Goal: Transaction & Acquisition: Purchase product/service

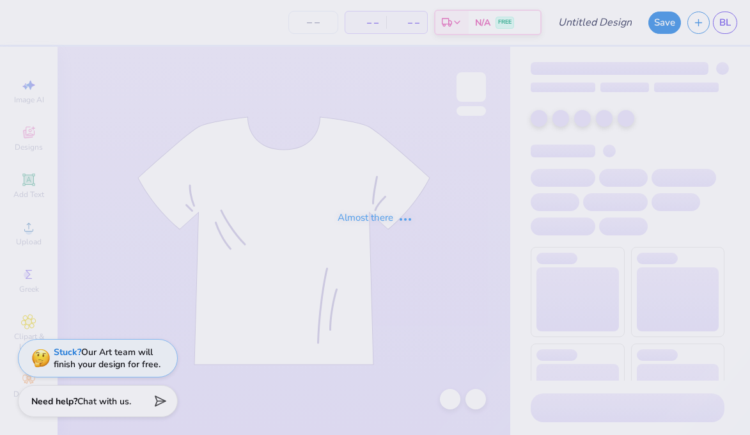
type input "homecoming football"
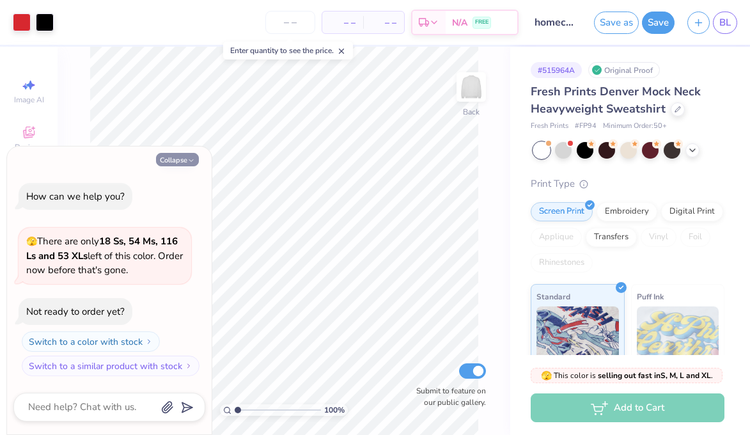
click at [170, 157] on button "Collapse" at bounding box center [177, 159] width 43 height 13
type textarea "x"
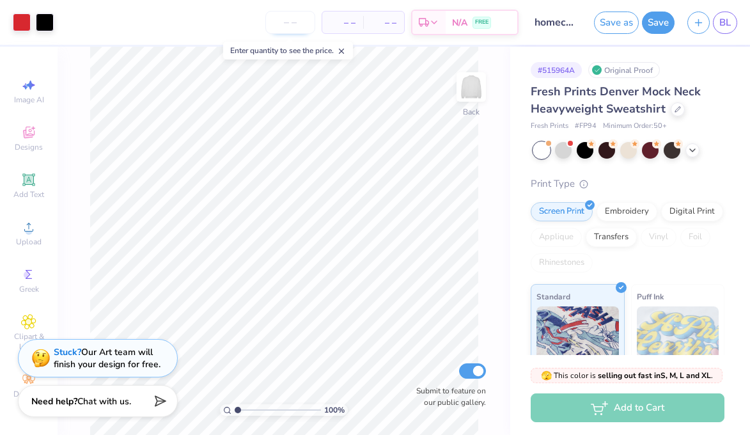
click at [272, 25] on input "number" at bounding box center [290, 22] width 50 height 23
type input "2"
type input "142"
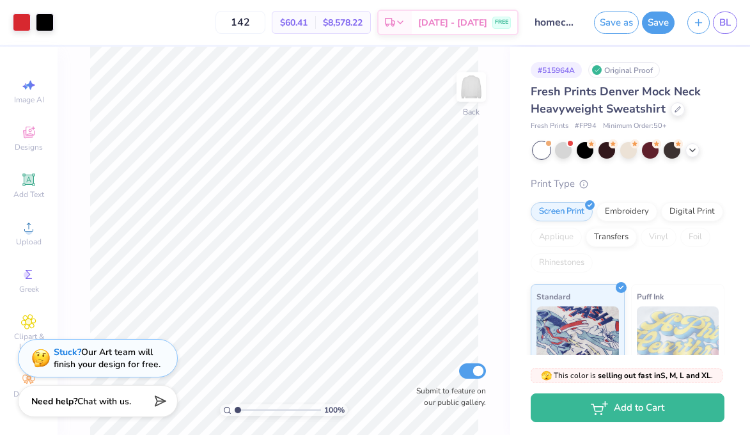
click at [553, 154] on div at bounding box center [628, 150] width 191 height 17
click at [567, 150] on div at bounding box center [563, 149] width 17 height 17
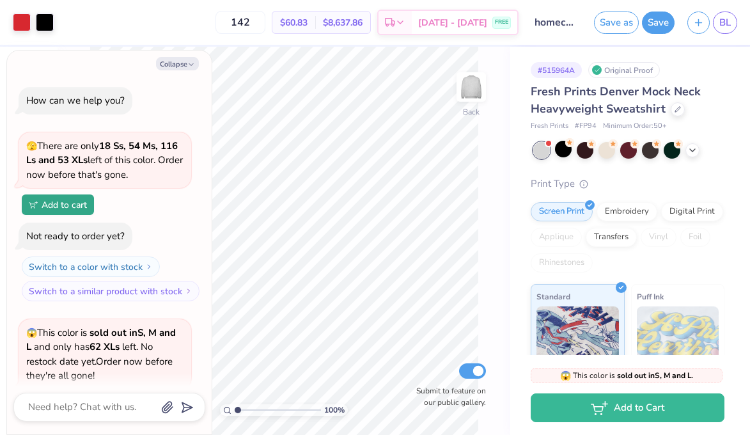
scroll to position [126, 0]
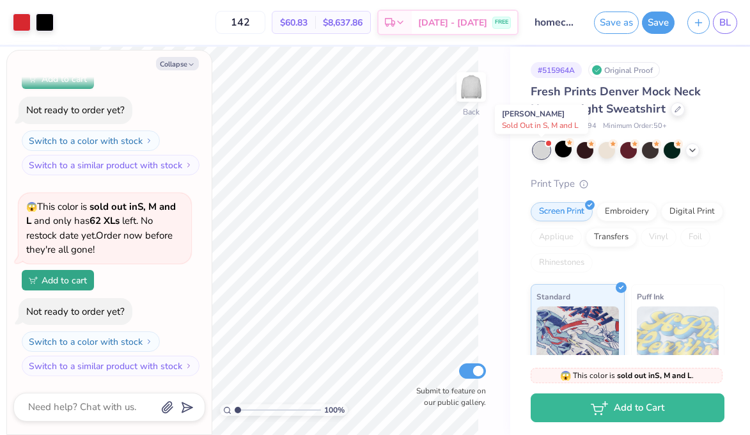
click at [540, 146] on div at bounding box center [541, 150] width 17 height 17
click at [182, 63] on button "Collapse" at bounding box center [177, 63] width 43 height 13
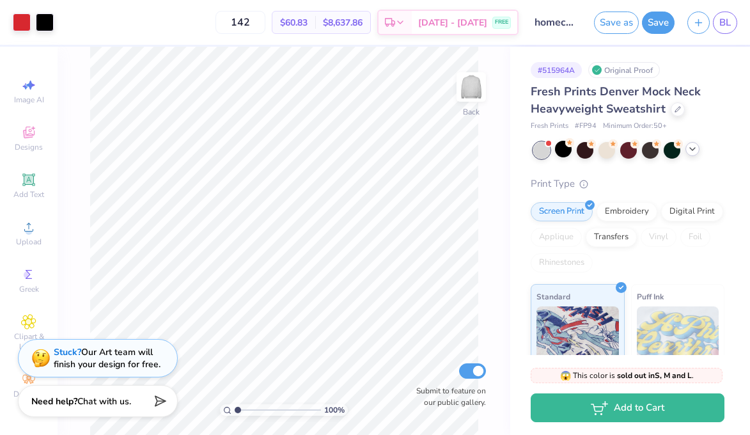
click at [693, 155] on div at bounding box center [693, 149] width 14 height 14
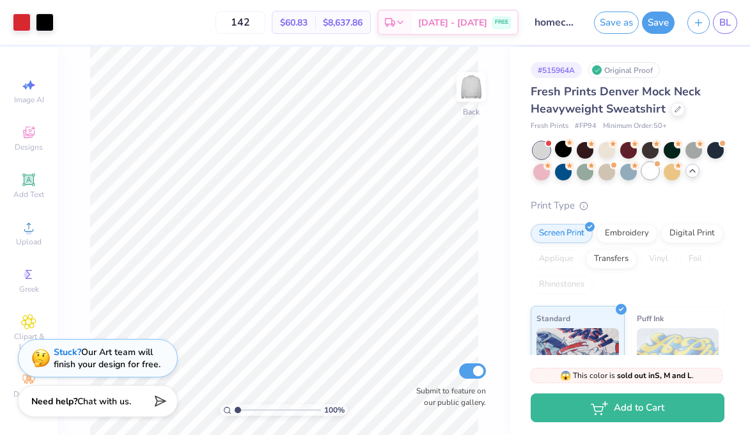
click at [641, 175] on div at bounding box center [628, 161] width 191 height 38
click at [654, 165] on span at bounding box center [657, 164] width 7 height 7
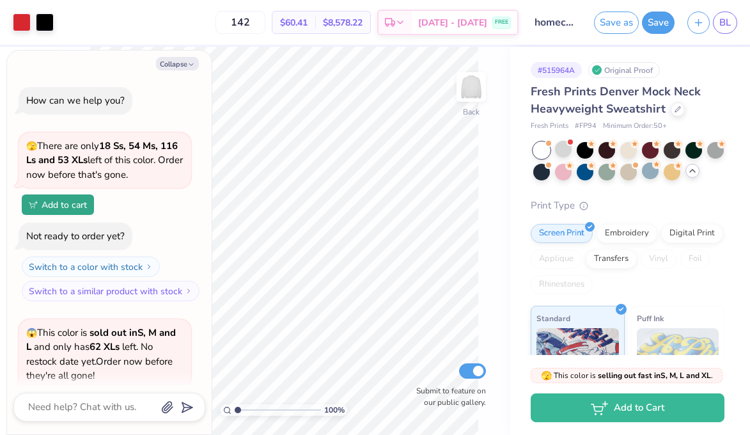
scroll to position [514, 0]
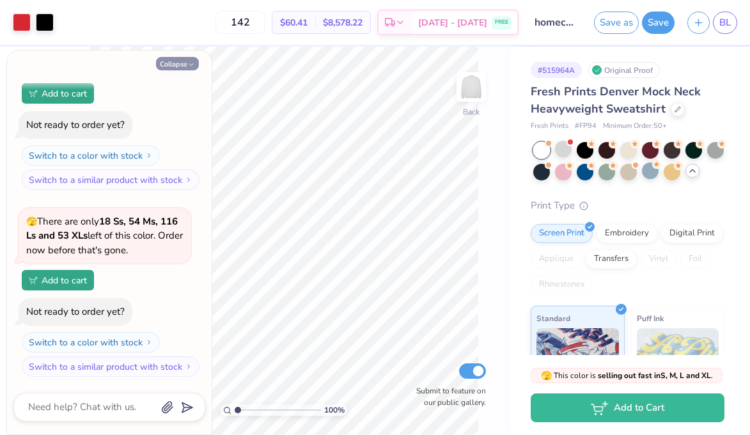
click at [168, 64] on button "Collapse" at bounding box center [177, 63] width 43 height 13
type textarea "x"
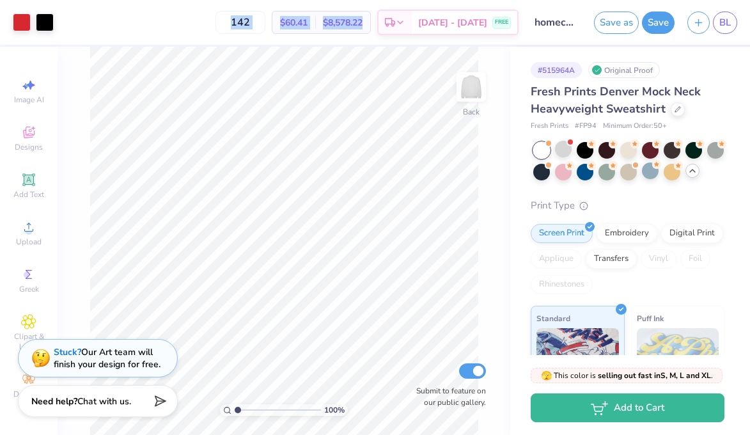
drag, startPoint x: 389, startPoint y: 20, endPoint x: 227, endPoint y: 22, distance: 161.8
click at [227, 22] on div "142 $60.41 Per Item $8,578.22 Total Est. Delivery Sep 19 - 22 FREE" at bounding box center [289, 22] width 459 height 45
copy div "$60.41 Per Item $8,578.22"
click at [721, 26] on span "BL" at bounding box center [726, 22] width 12 height 15
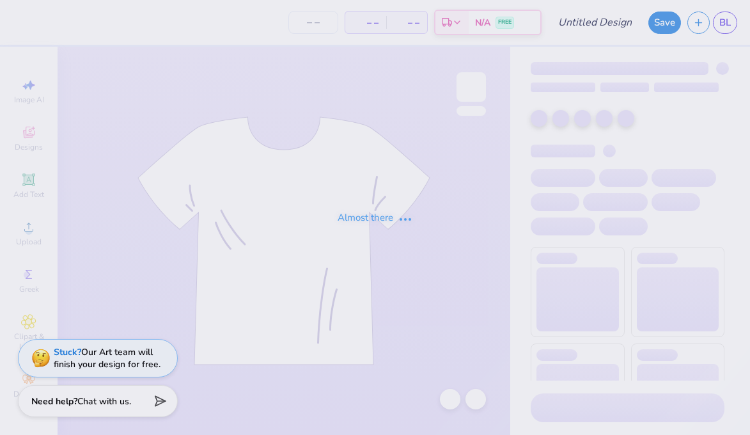
type input "homecoming"
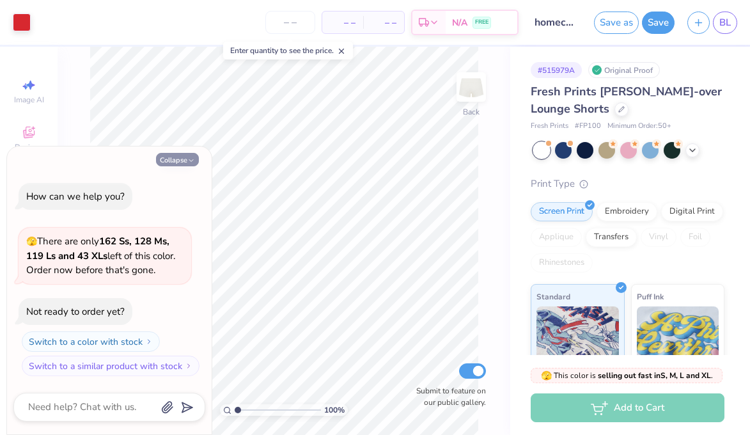
click at [173, 160] on button "Collapse" at bounding box center [177, 159] width 43 height 13
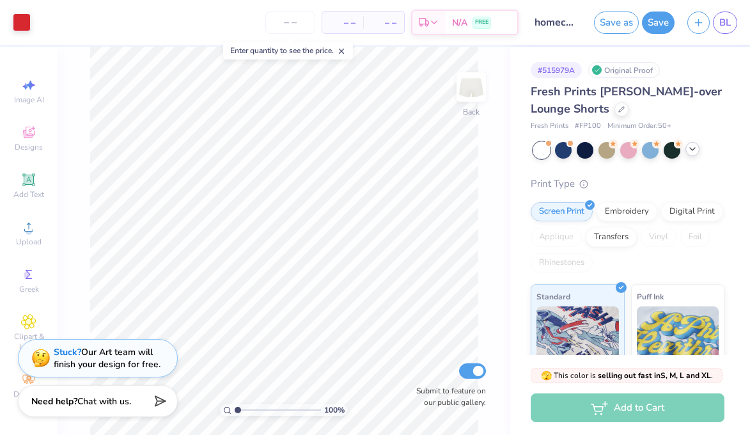
click at [686, 150] on div at bounding box center [693, 149] width 14 height 14
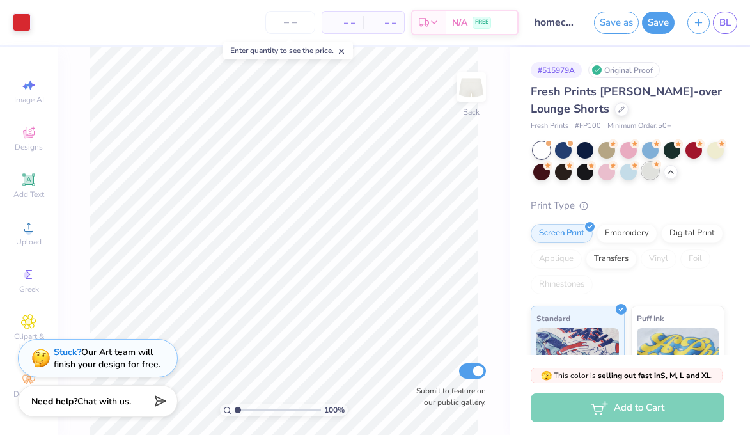
click at [652, 173] on div at bounding box center [650, 170] width 17 height 17
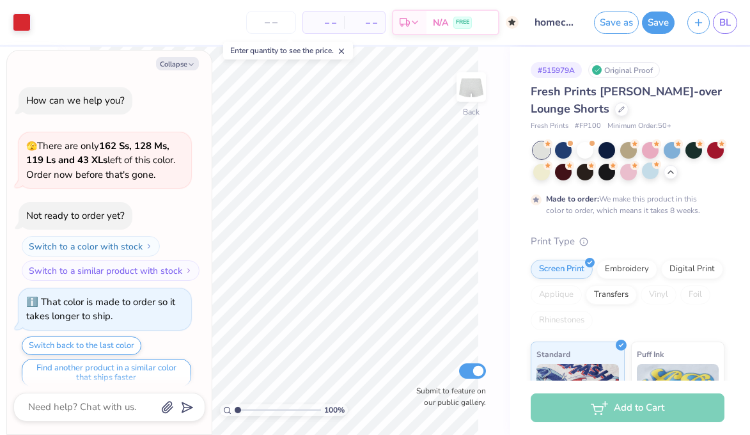
scroll to position [10, 0]
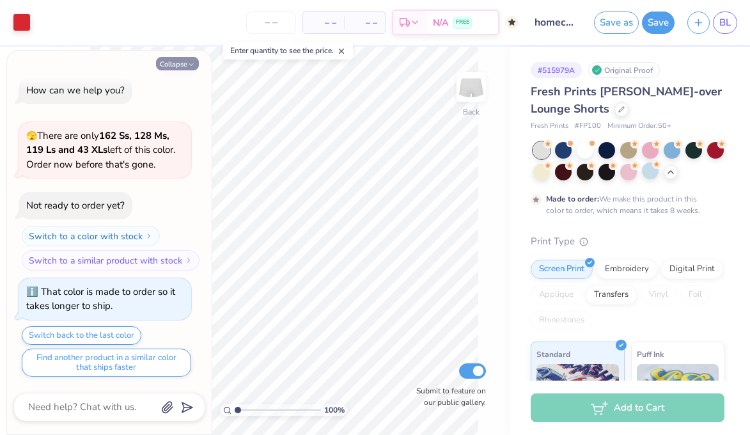
click at [183, 68] on button "Collapse" at bounding box center [177, 63] width 43 height 13
type textarea "x"
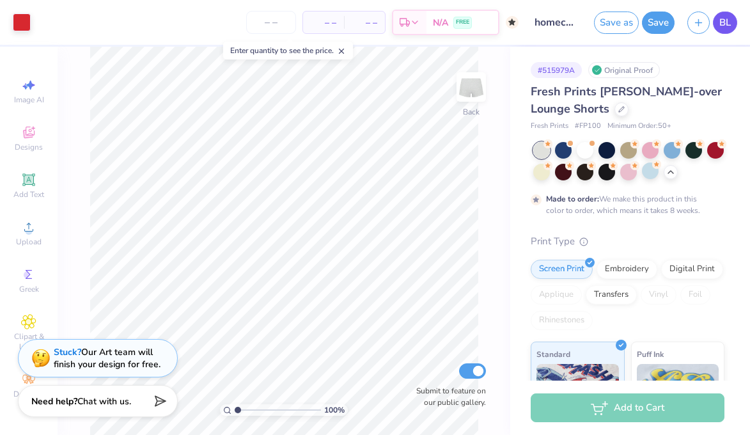
click at [722, 23] on span "BL" at bounding box center [726, 22] width 12 height 15
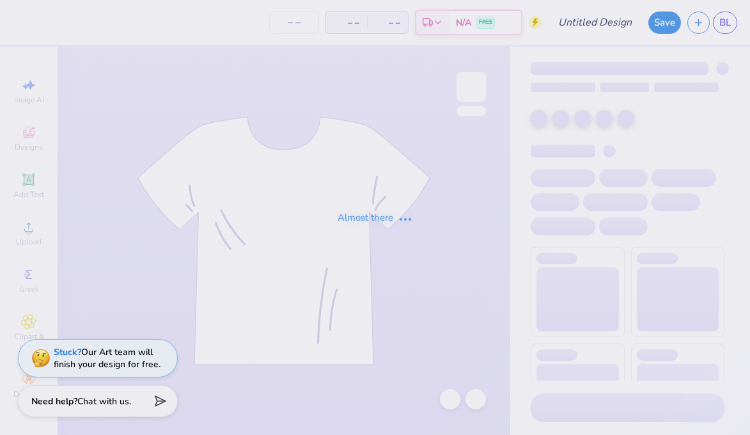
type input "homecoming shorts"
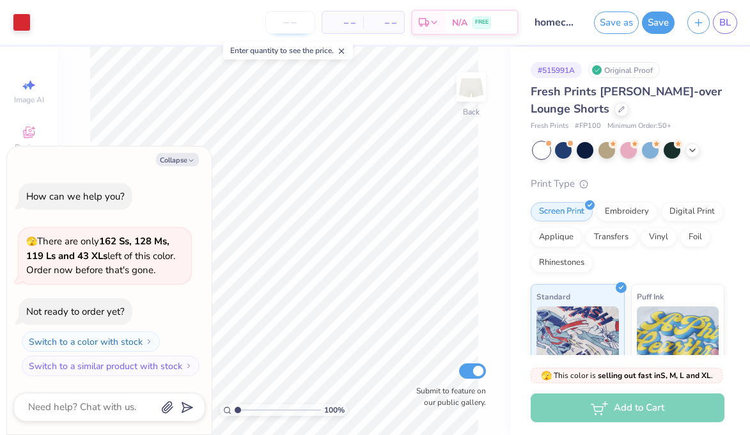
click at [297, 27] on input "number" at bounding box center [290, 22] width 50 height 23
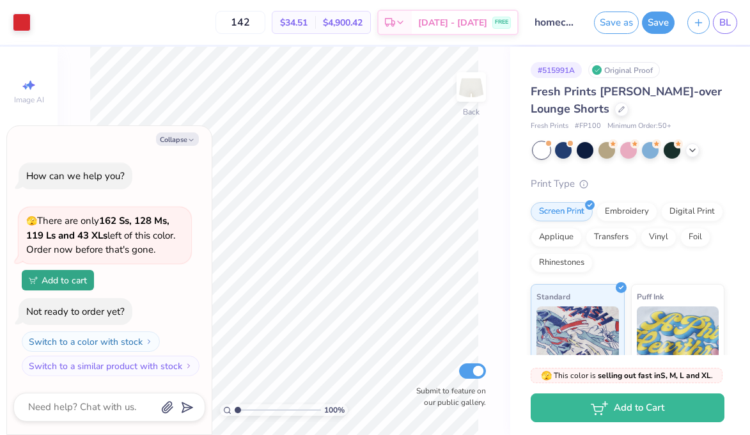
type input "142"
drag, startPoint x: 385, startPoint y: 19, endPoint x: 289, endPoint y: 17, distance: 96.0
click at [289, 17] on div "$34.51 Per Item $4,900.42 Total" at bounding box center [321, 22] width 99 height 23
copy div "$34.51 Per Item $4,900.42"
click at [624, 112] on div at bounding box center [622, 108] width 14 height 14
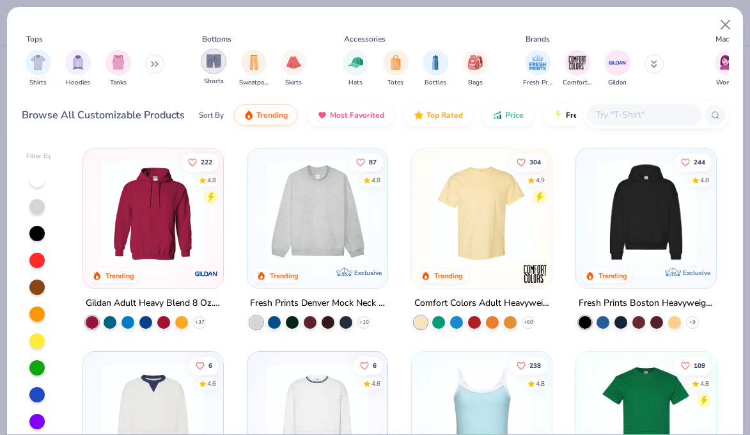
click at [216, 59] on img "filter for Shorts" at bounding box center [214, 61] width 15 height 15
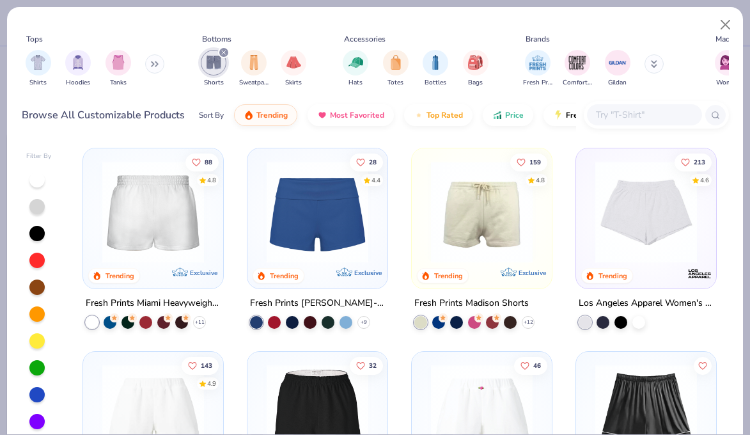
click at [170, 212] on img at bounding box center [153, 212] width 114 height 102
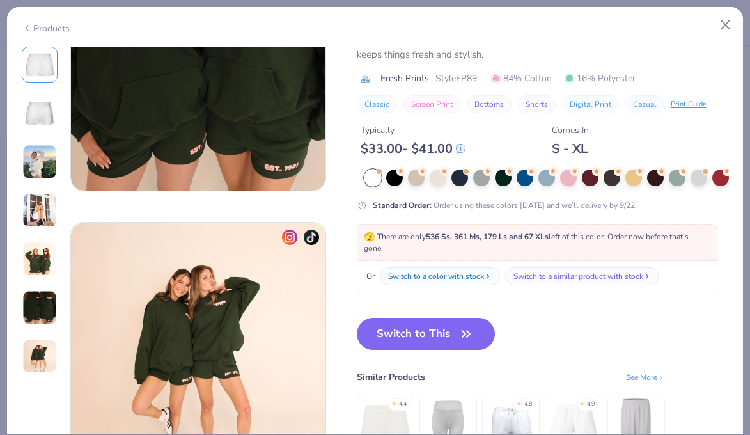
scroll to position [1639, 0]
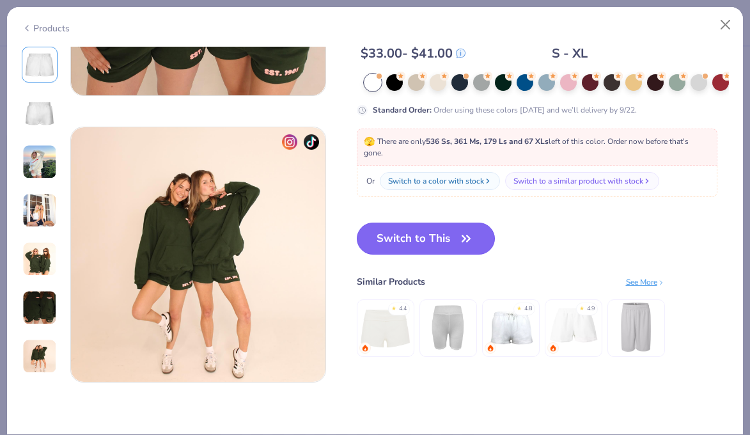
click at [452, 243] on button "Switch to This" at bounding box center [426, 239] width 139 height 32
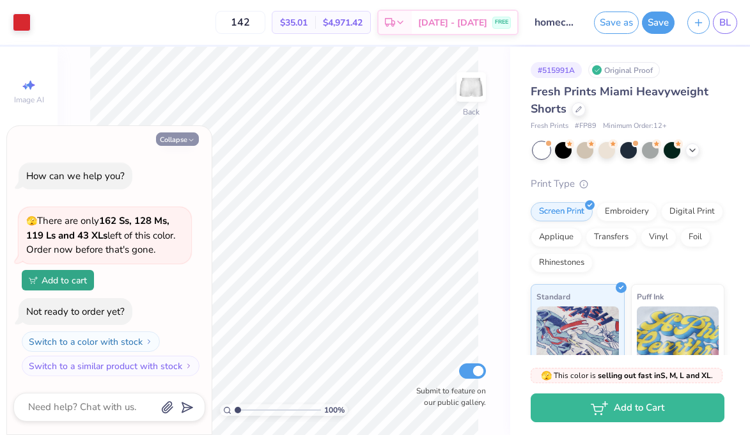
click at [166, 132] on button "Collapse" at bounding box center [177, 138] width 43 height 13
type textarea "x"
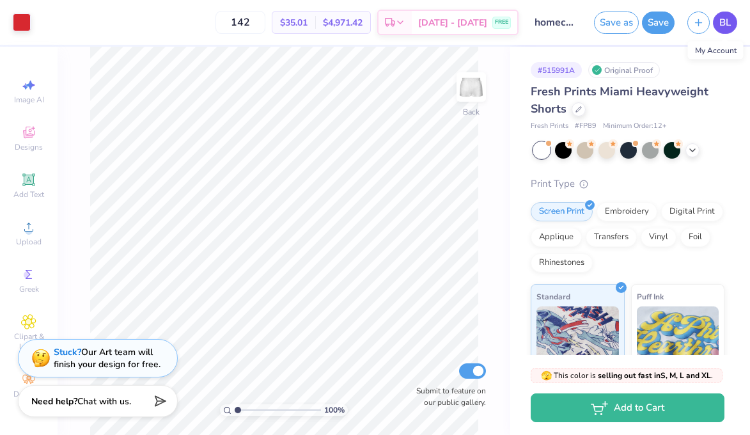
click at [727, 20] on span "BL" at bounding box center [726, 22] width 12 height 15
